Goal: Check status: Check status

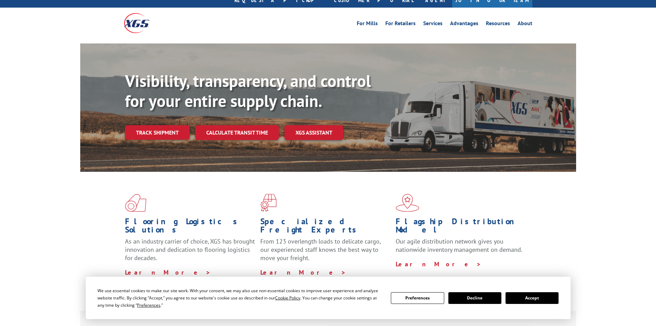
scroll to position [34, 0]
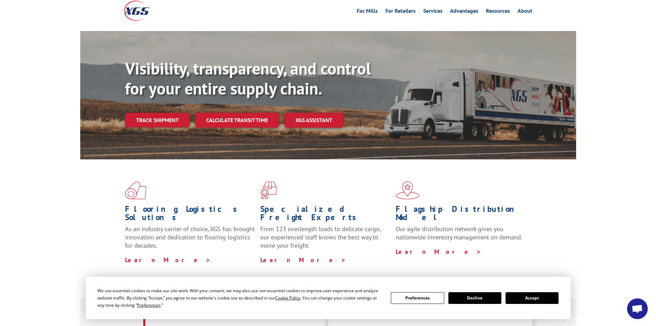
click at [155, 113] on link "Track shipment" at bounding box center [157, 120] width 65 height 14
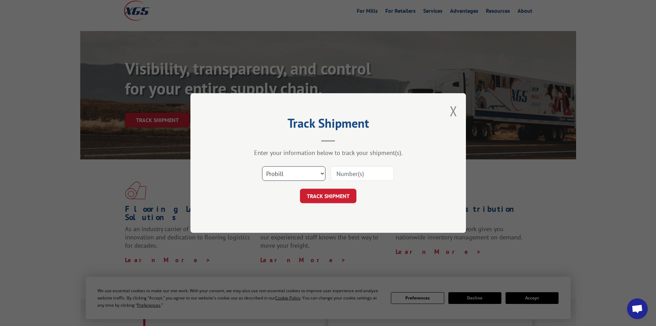
click at [292, 171] on select "Select category... Probill BOL PO" at bounding box center [293, 173] width 63 height 14
click at [262, 166] on select "Select category... Probill BOL PO" at bounding box center [293, 173] width 63 height 14
click at [345, 173] on input at bounding box center [362, 173] width 63 height 14
type input "7040248"
click at [334, 190] on button "TRACK SHIPMENT" at bounding box center [328, 195] width 57 height 14
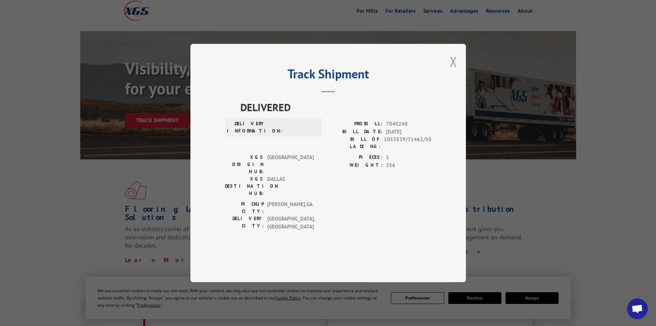
click at [456, 71] on button "Close modal" at bounding box center [454, 61] width 8 height 18
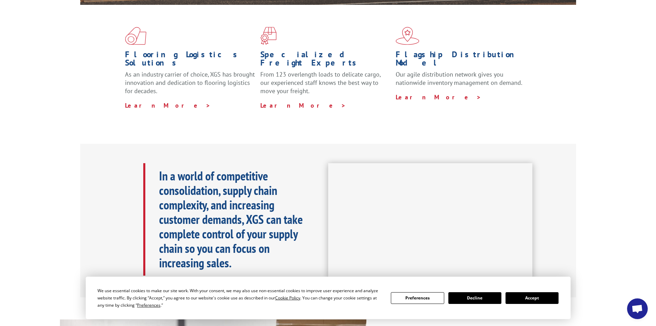
scroll to position [241, 0]
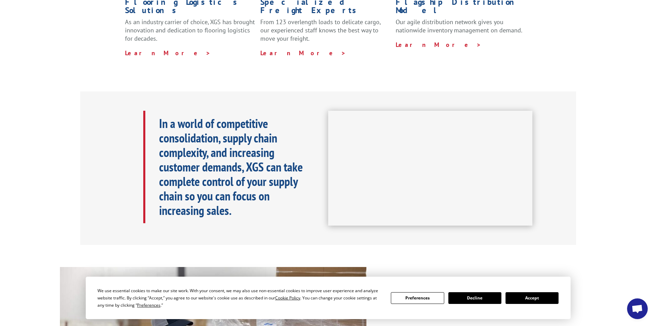
click at [538, 295] on button "Accept" at bounding box center [532, 298] width 53 height 12
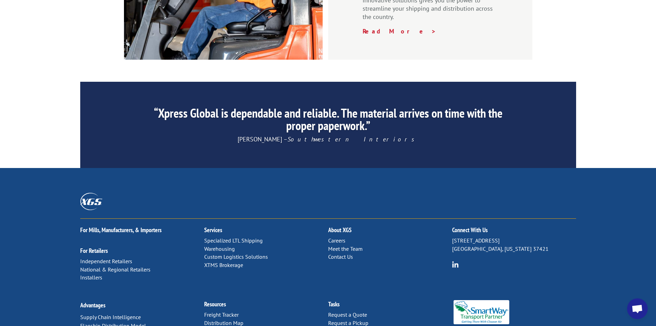
scroll to position [1038, 0]
